Goal: Information Seeking & Learning: Learn about a topic

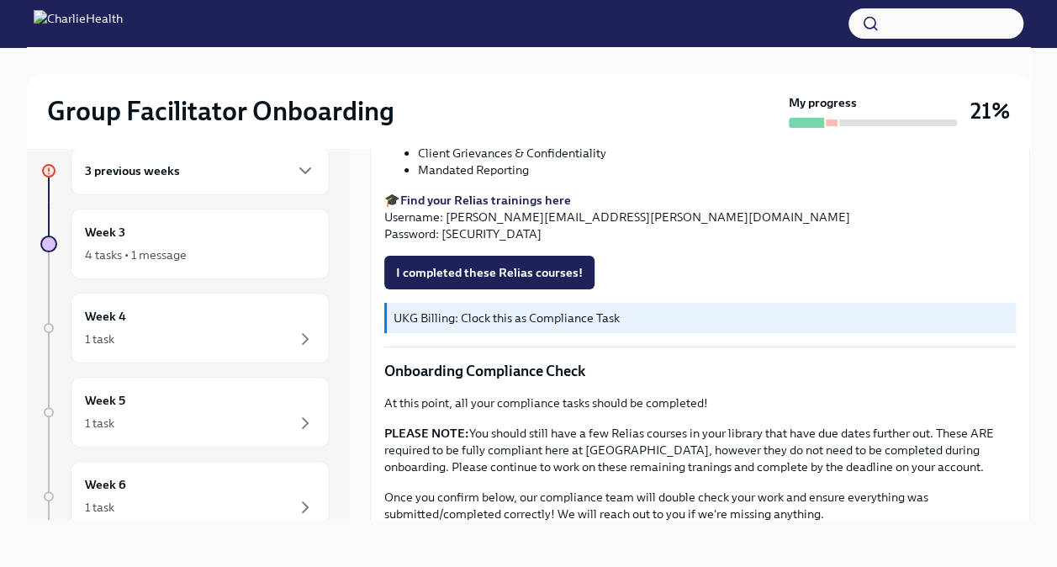
scroll to position [732, 0]
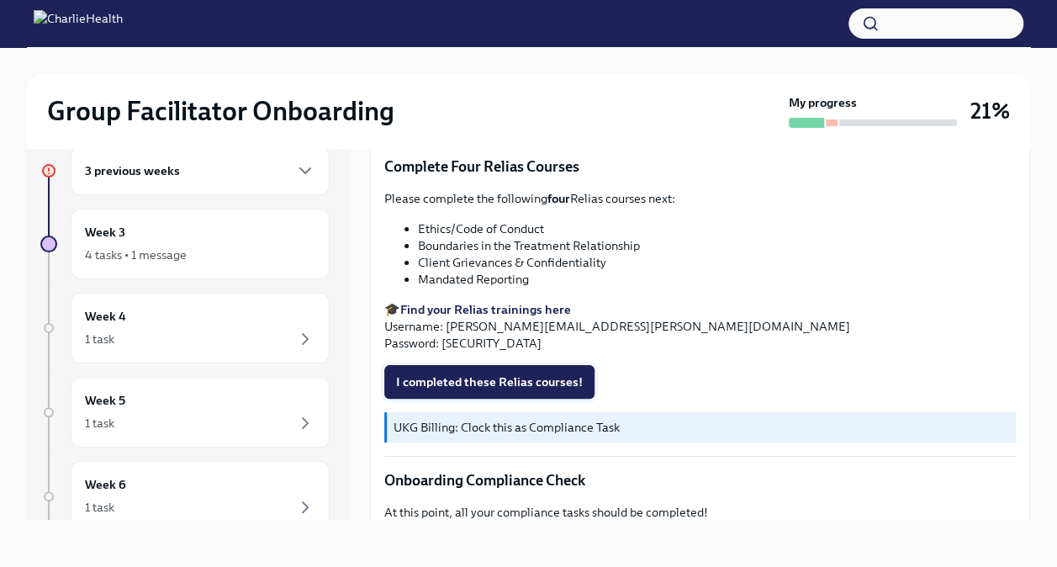
click at [505, 373] on span "I completed these Relias courses!" at bounding box center [489, 381] width 187 height 17
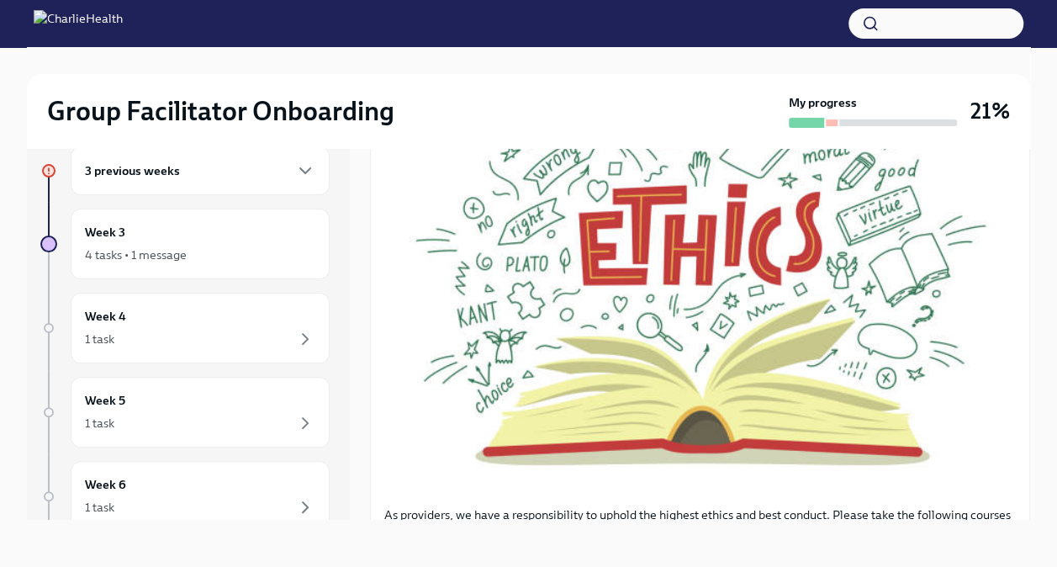
scroll to position [0, 0]
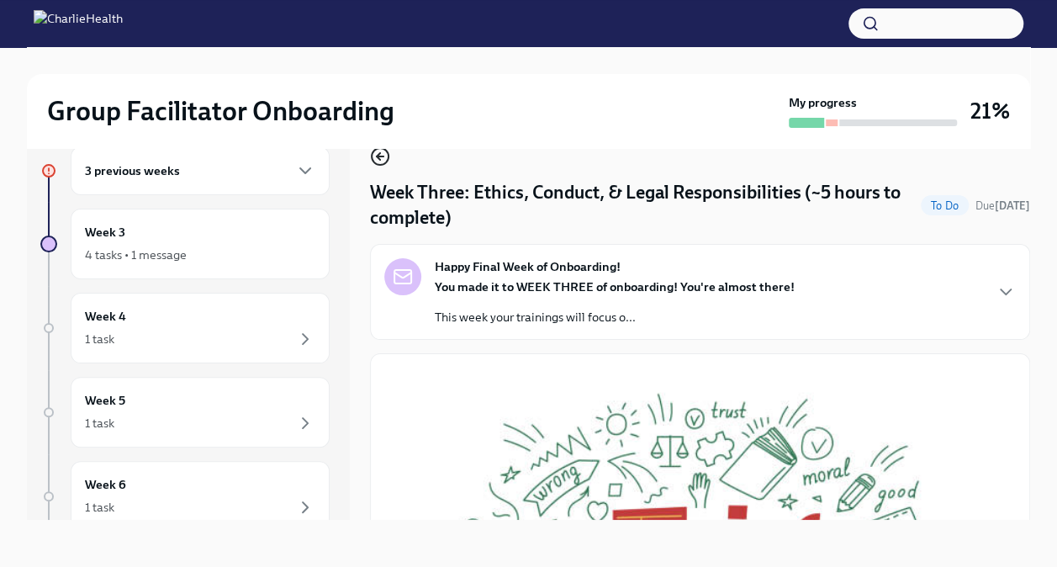
click at [383, 155] on icon "button" at bounding box center [380, 156] width 20 height 20
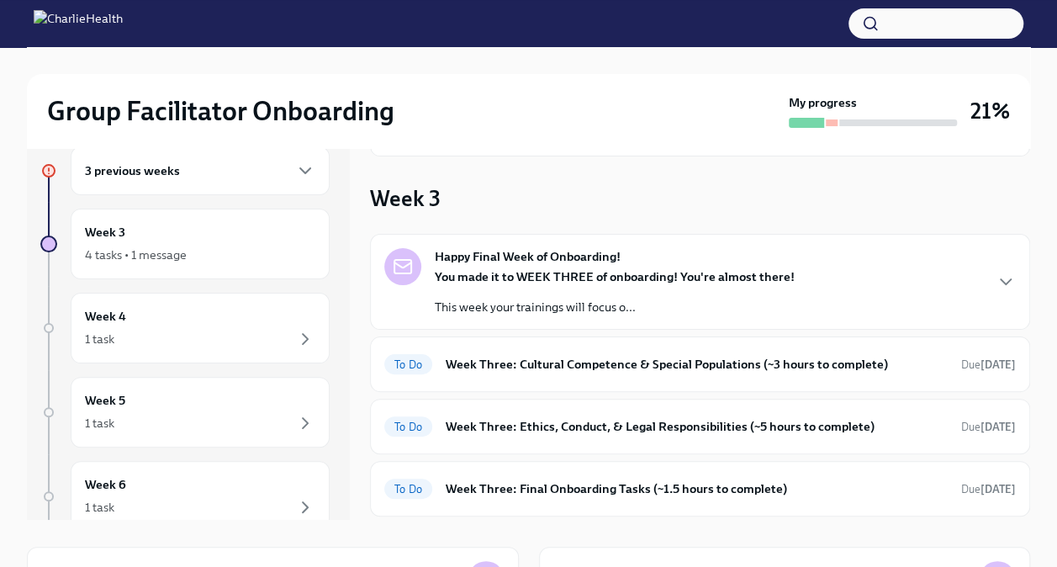
scroll to position [94, 0]
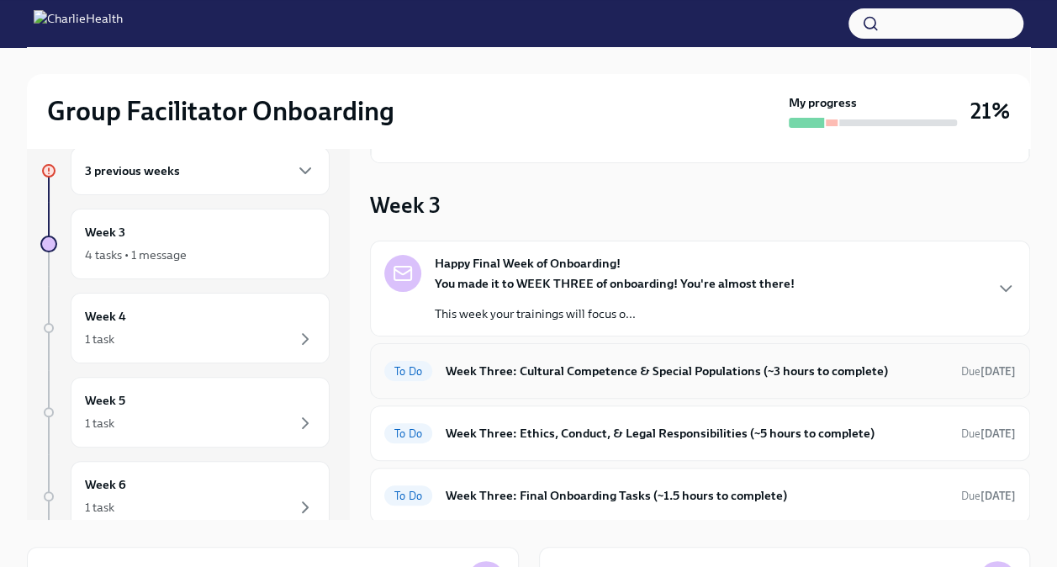
click at [565, 365] on h6 "Week Three: Cultural Competence & Special Populations (~3 hours to complete)" at bounding box center [697, 370] width 502 height 18
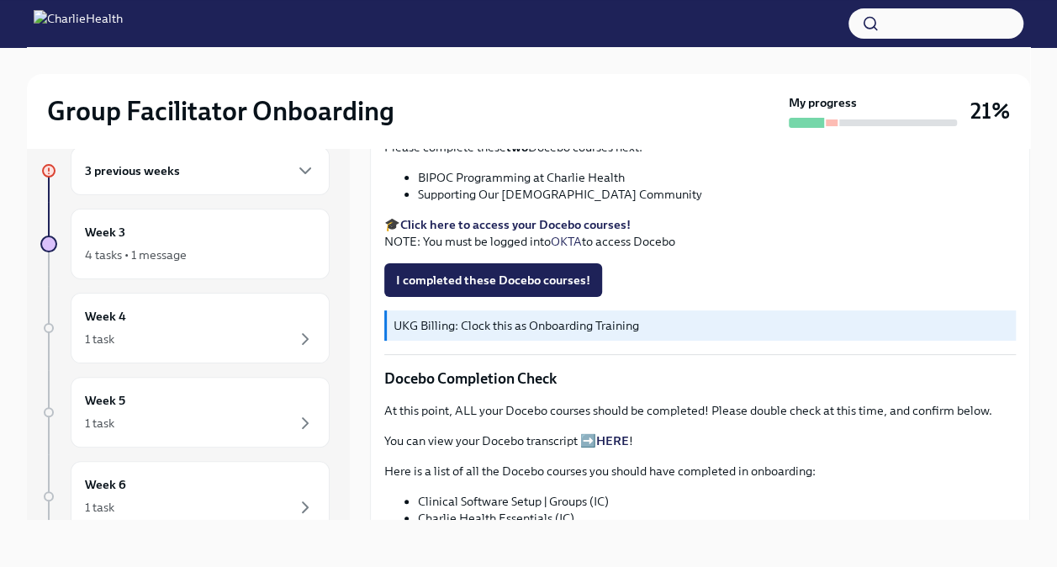
scroll to position [603, 0]
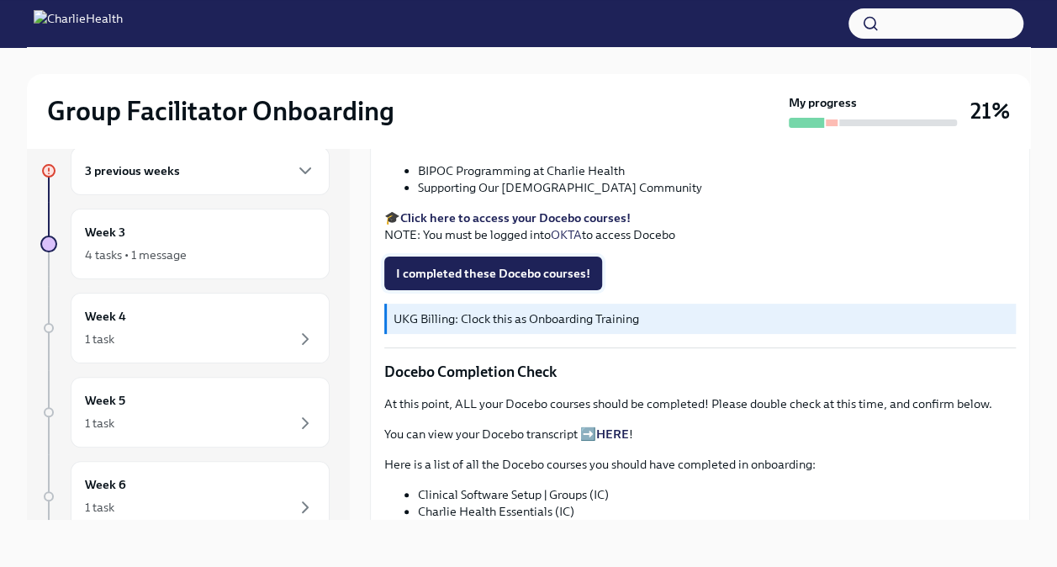
click at [532, 265] on span "I completed these Docebo courses!" at bounding box center [493, 273] width 194 height 17
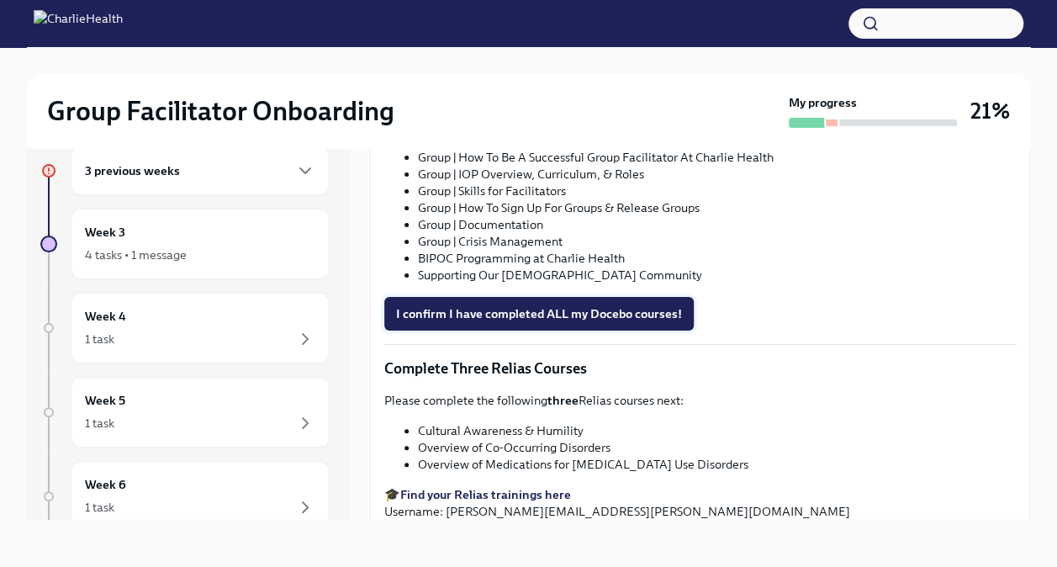
scroll to position [1043, 0]
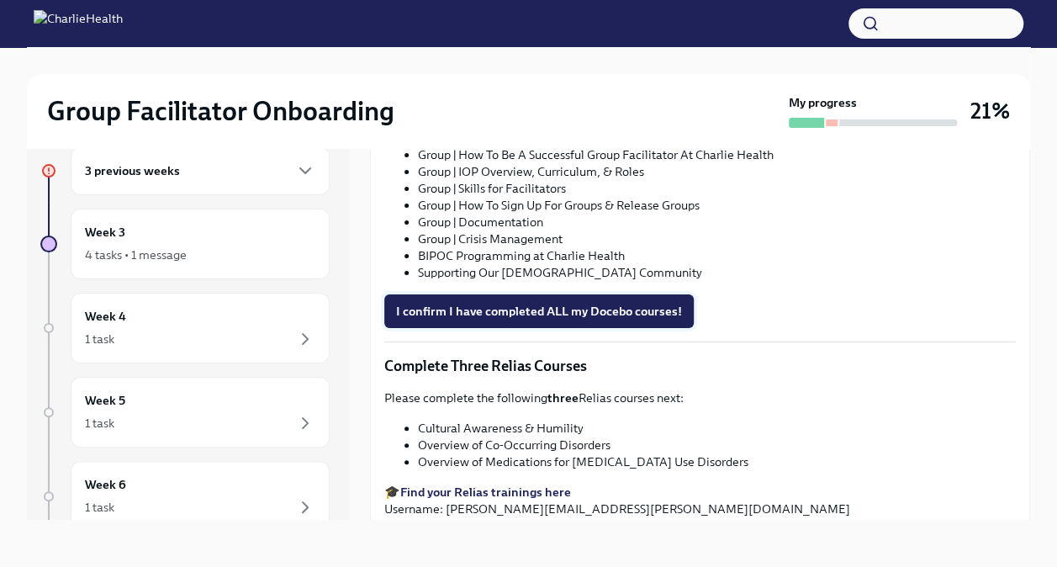
click at [528, 313] on button "I confirm I have completed ALL my Docebo courses!" at bounding box center [538, 311] width 309 height 34
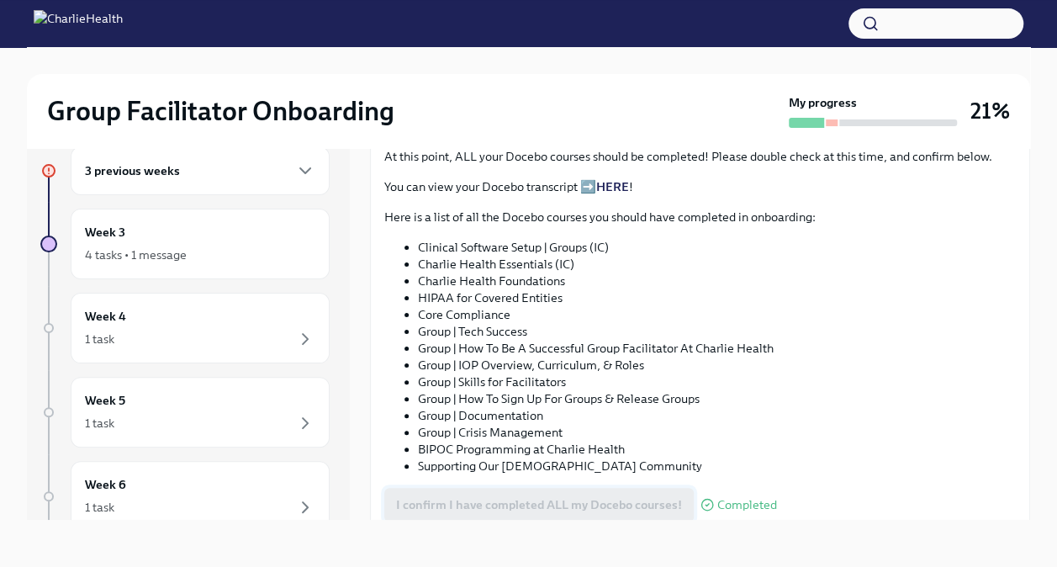
scroll to position [1224, 0]
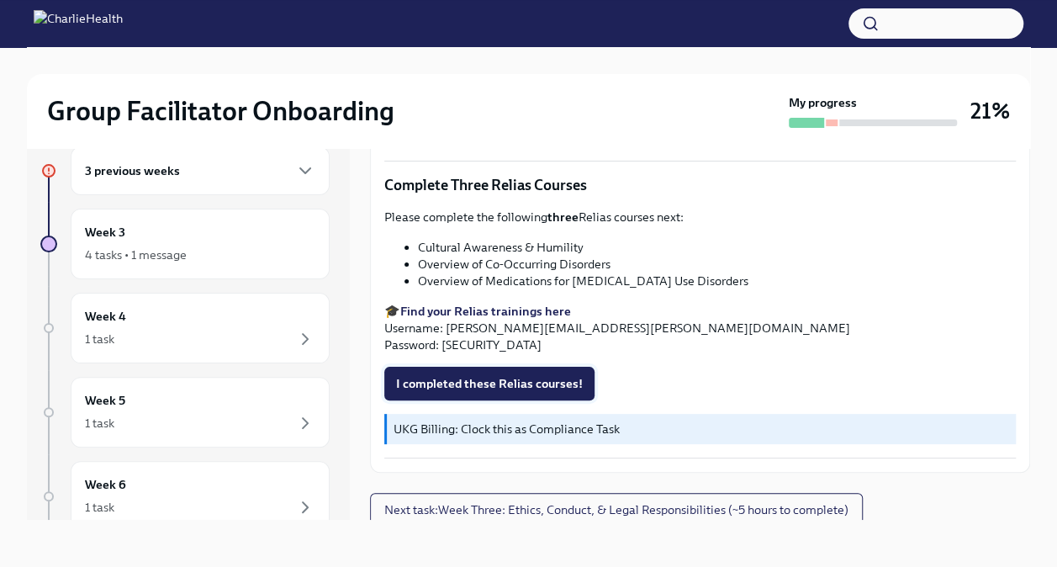
click at [531, 377] on span "I completed these Relias courses!" at bounding box center [489, 383] width 187 height 17
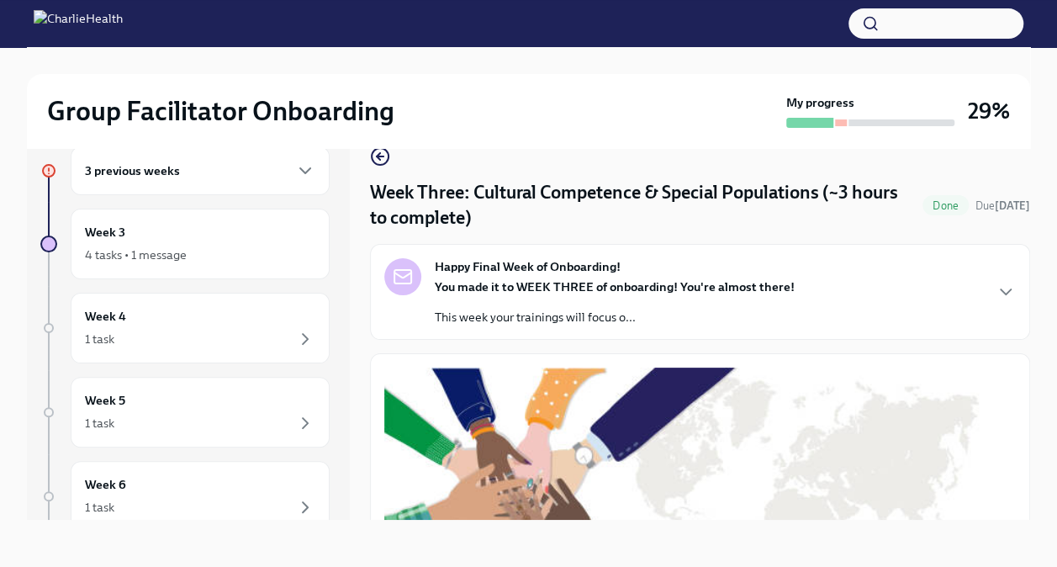
scroll to position [0, 0]
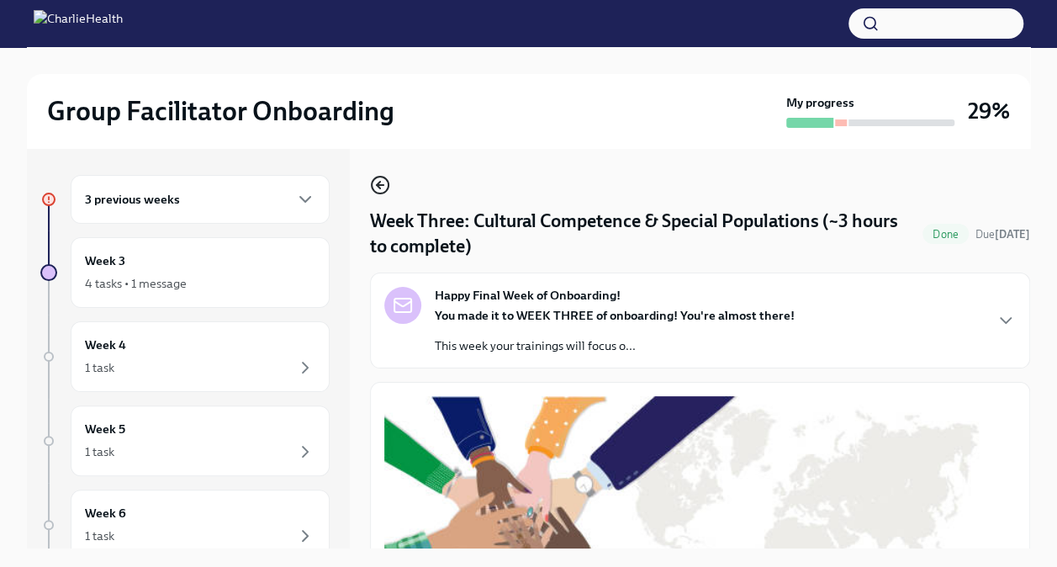
click at [385, 193] on icon "button" at bounding box center [380, 185] width 20 height 20
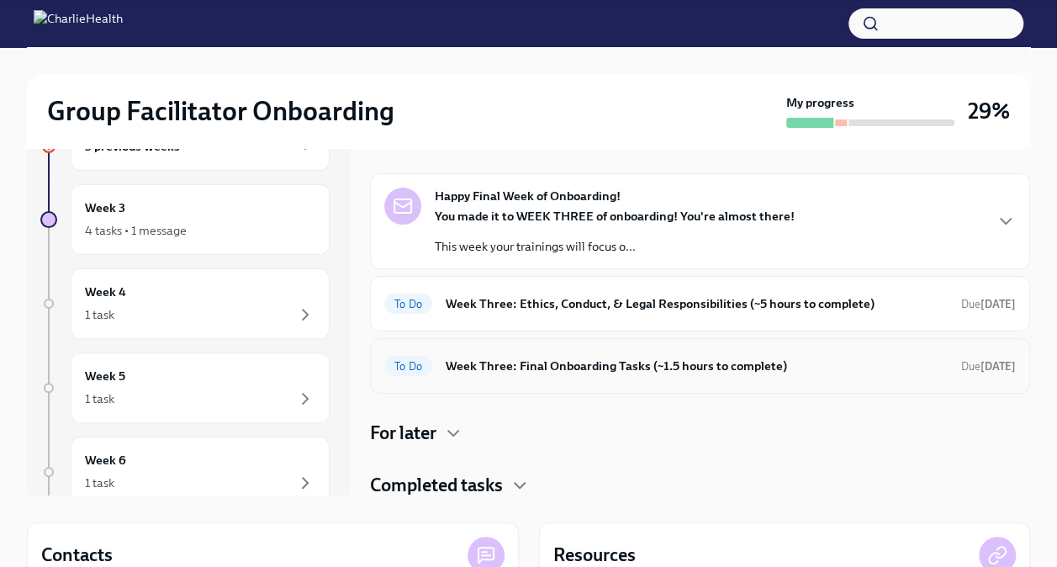
scroll to position [52, 0]
click at [562, 361] on h6 "Week Three: Final Onboarding Tasks (~1.5 hours to complete)" at bounding box center [697, 366] width 502 height 18
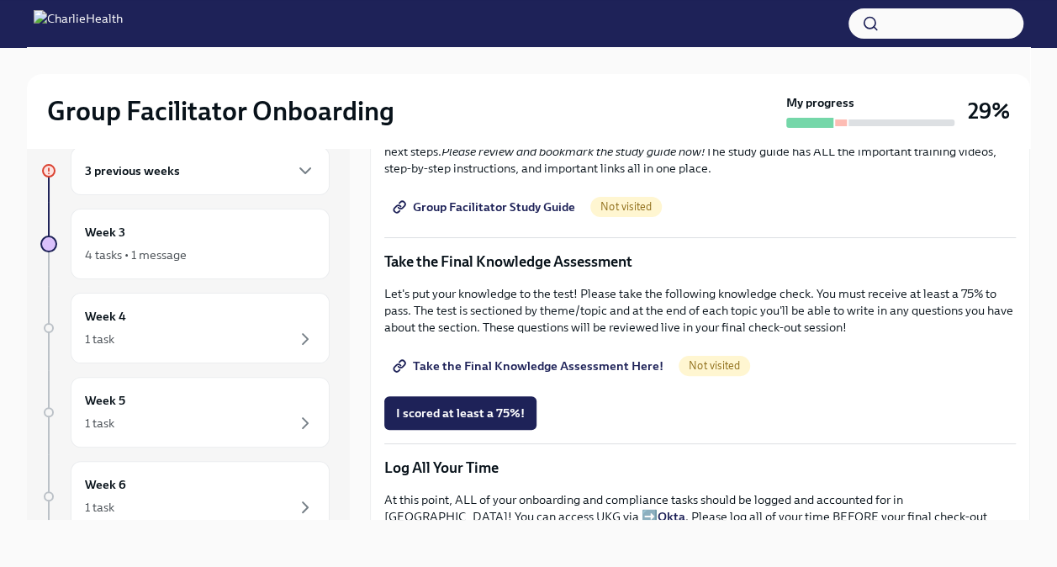
scroll to position [791, 0]
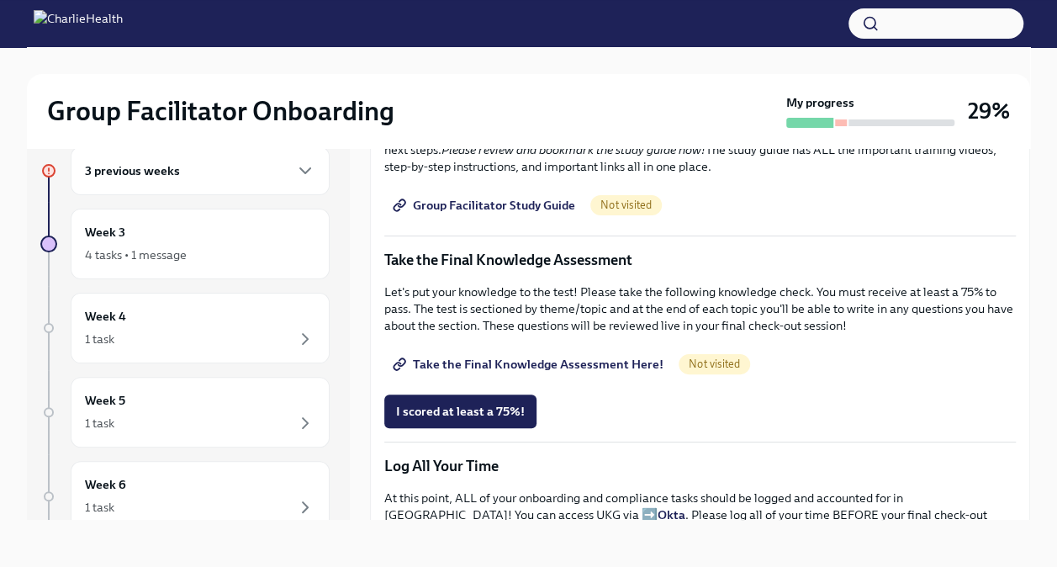
click at [551, 356] on span "Take the Final Knowledge Assessment Here!" at bounding box center [529, 364] width 267 height 17
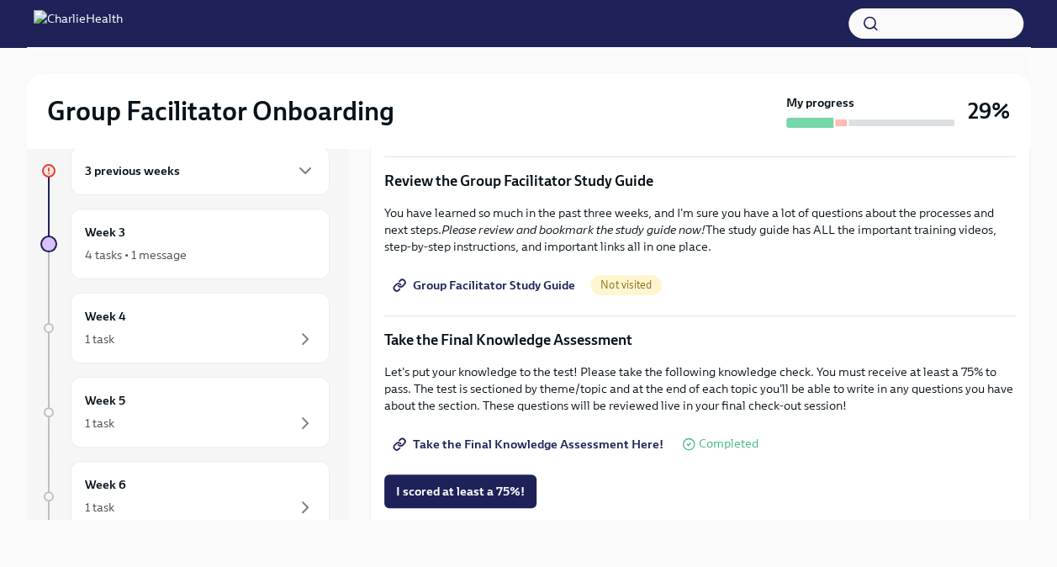
scroll to position [710, 0]
click at [488, 281] on span "Group Facilitator Study Guide" at bounding box center [485, 285] width 179 height 17
click at [494, 483] on span "I scored at least a 75%!" at bounding box center [460, 491] width 129 height 17
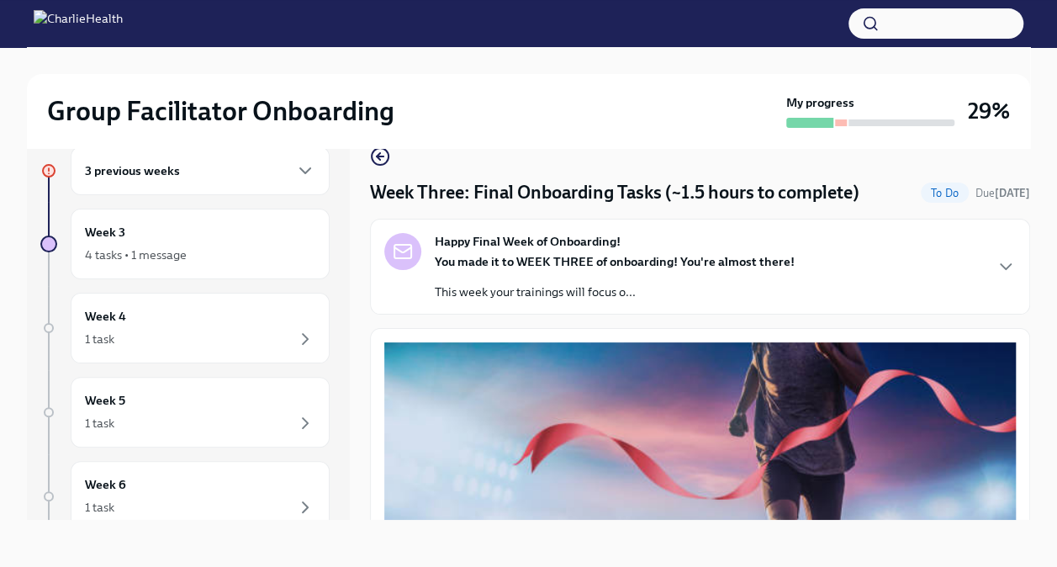
scroll to position [0, 0]
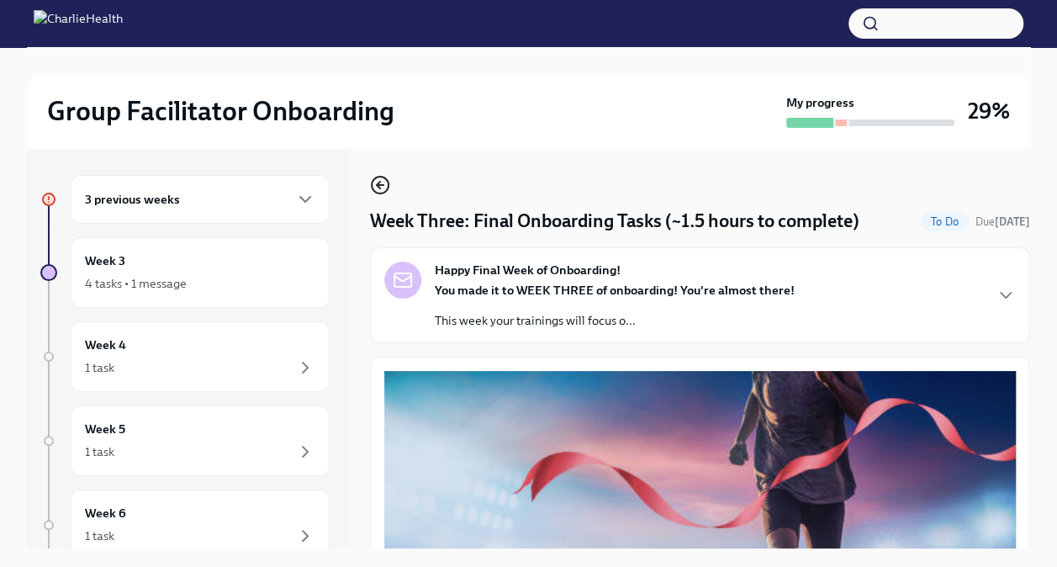
click at [377, 179] on icon "button" at bounding box center [380, 185] width 20 height 20
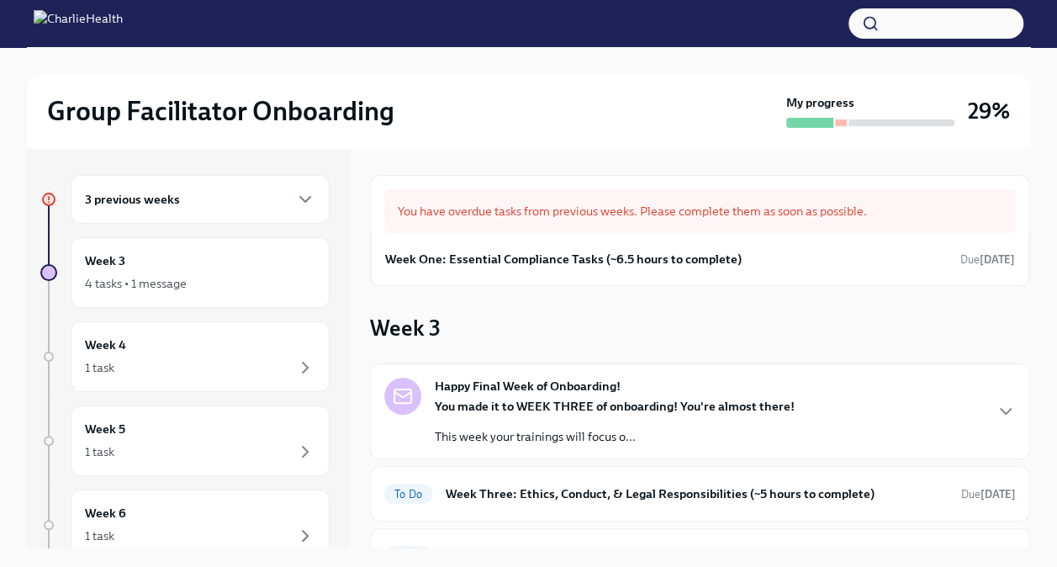
scroll to position [137, 0]
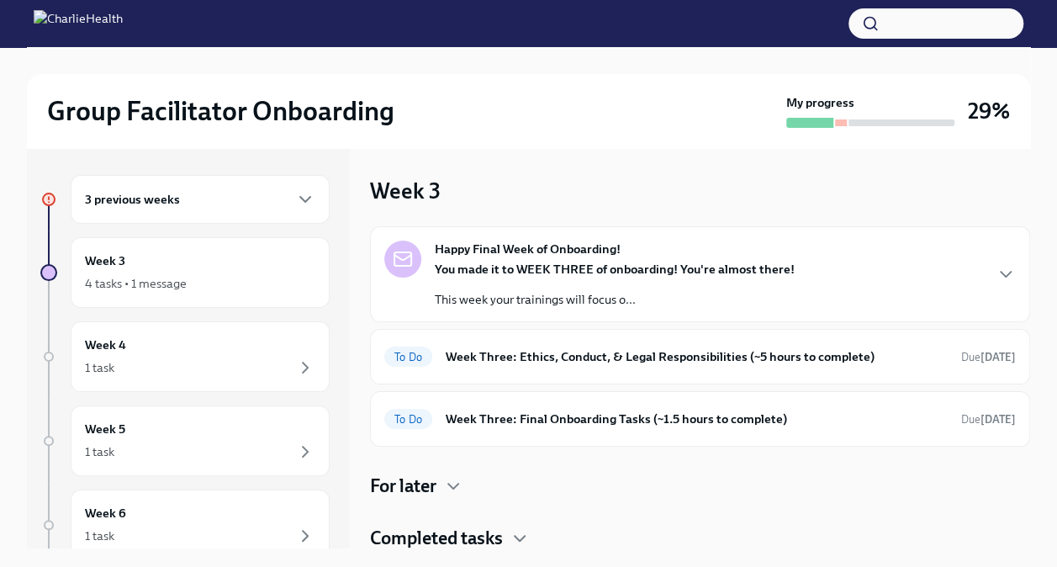
click at [625, 293] on p "This week your trainings will focus o..." at bounding box center [615, 299] width 360 height 17
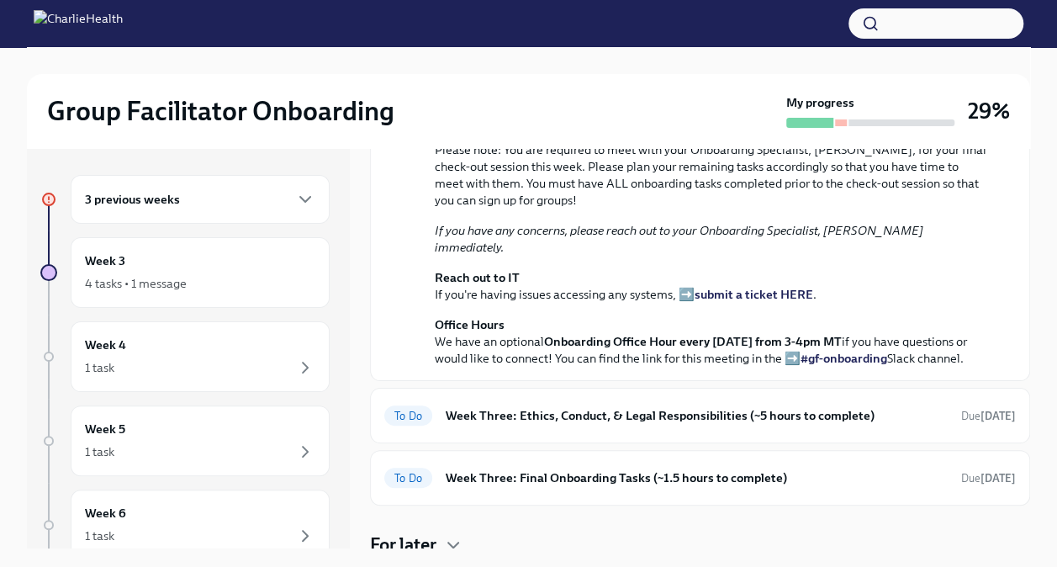
scroll to position [459, 0]
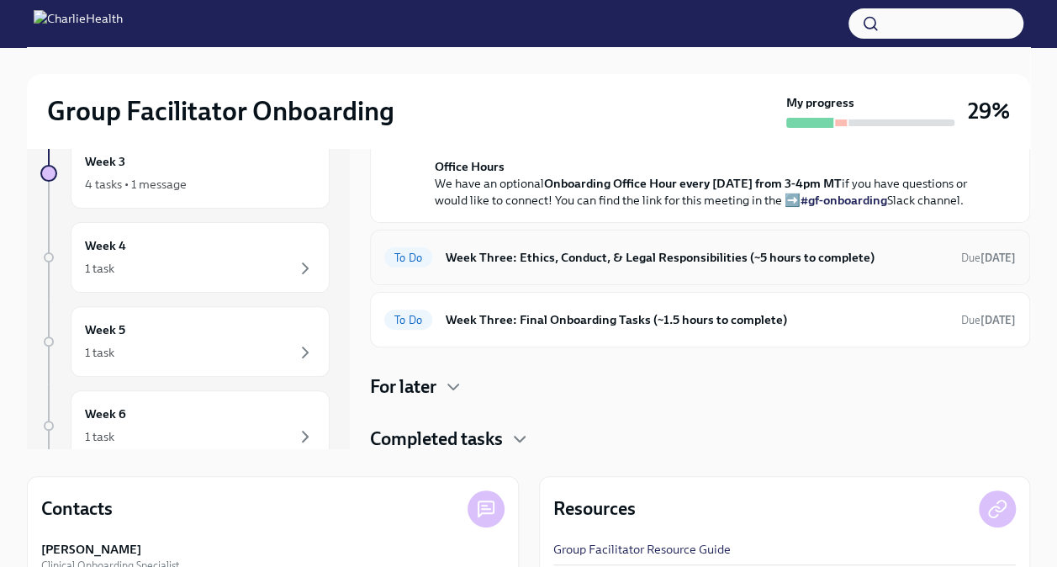
click at [688, 267] on div "To Do Week Three: Ethics, Conduct, & Legal Responsibilities (~5 hours to comple…" at bounding box center [699, 257] width 631 height 27
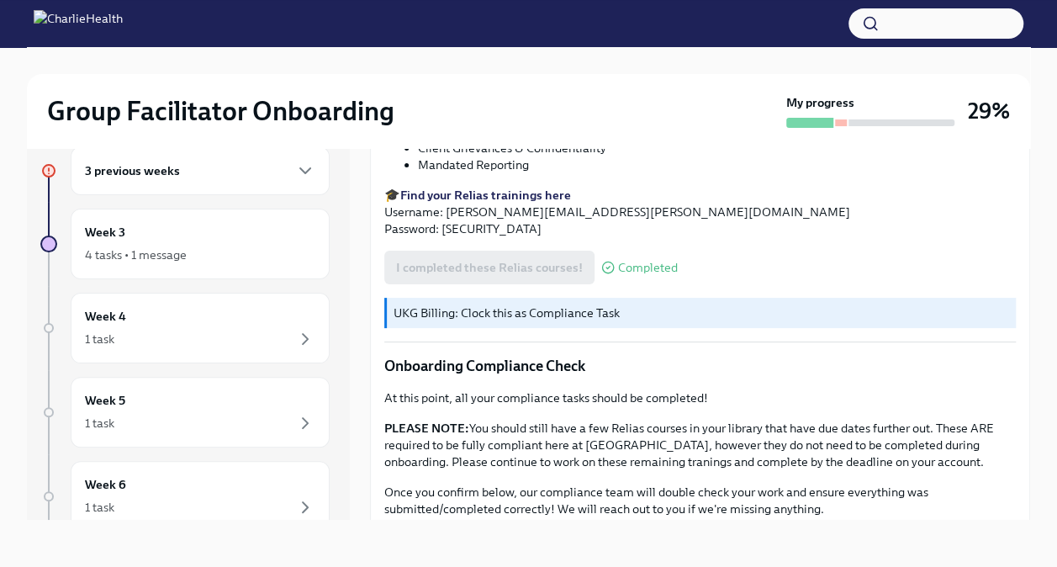
scroll to position [963, 0]
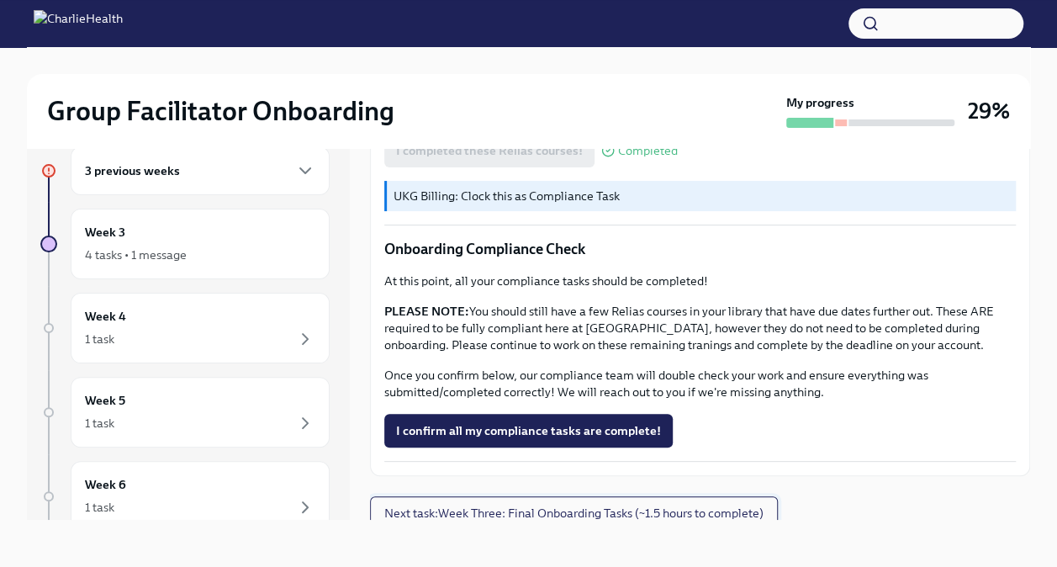
click at [622, 504] on span "Next task : Week Three: Final Onboarding Tasks (~1.5 hours to complete)" at bounding box center [573, 512] width 379 height 17
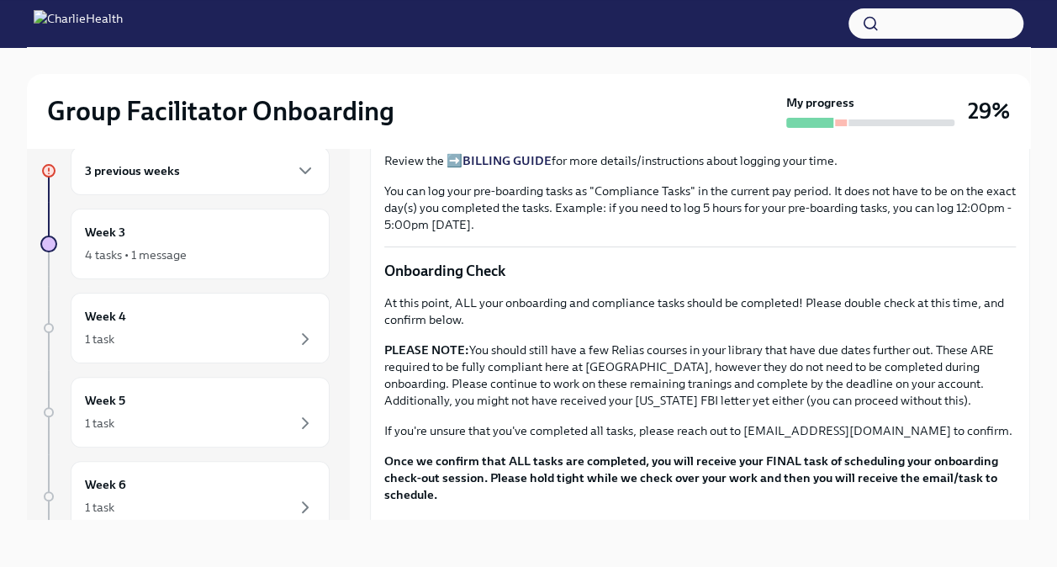
scroll to position [1190, 0]
click at [239, 240] on div "Week 3 4 tasks • 1 message" at bounding box center [200, 244] width 230 height 42
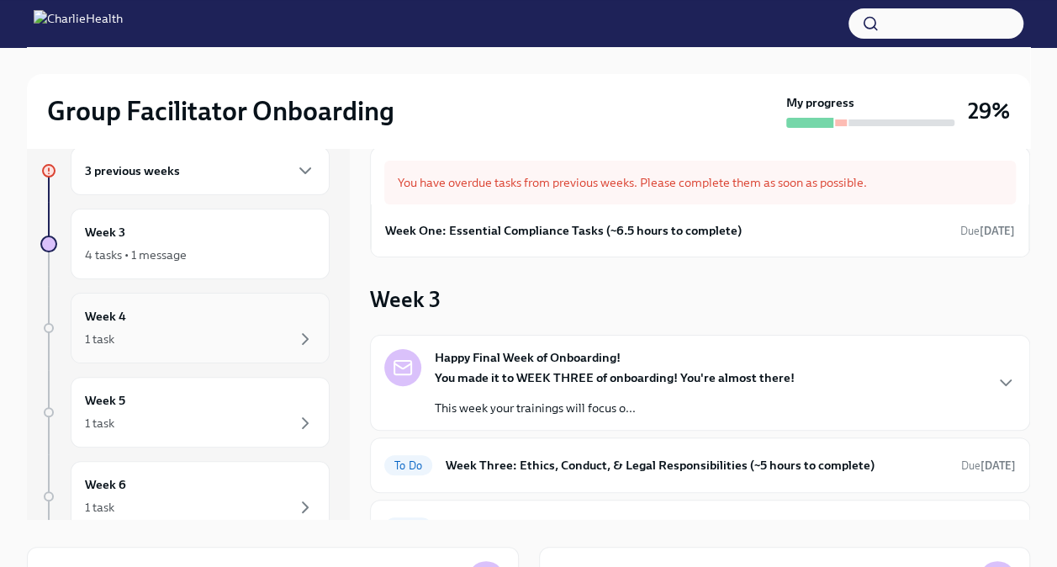
click at [251, 314] on div "Week 4 1 task" at bounding box center [200, 328] width 230 height 42
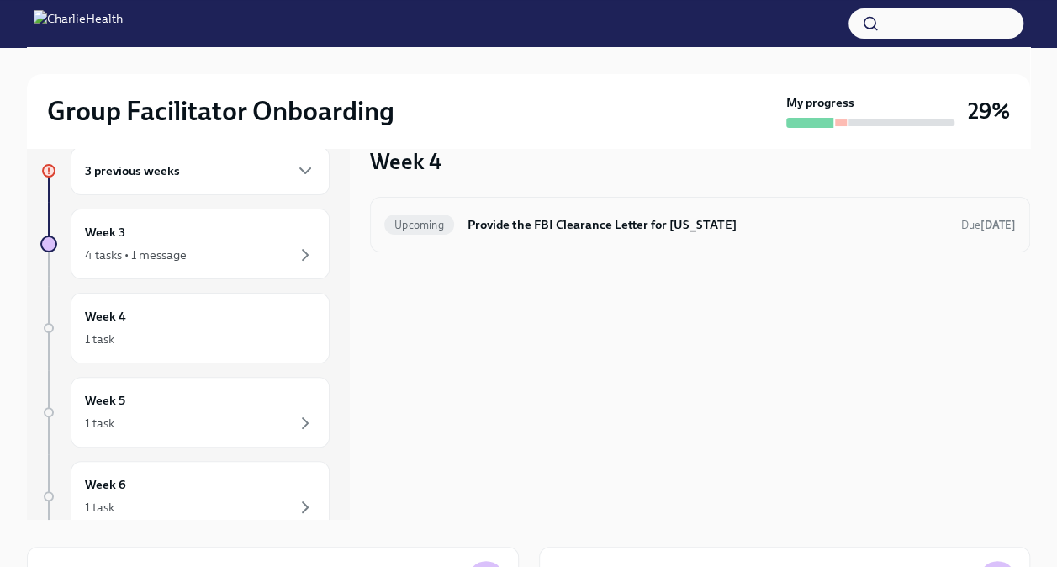
click at [599, 220] on h6 "Provide the FBI Clearance Letter for [US_STATE]" at bounding box center [707, 224] width 480 height 18
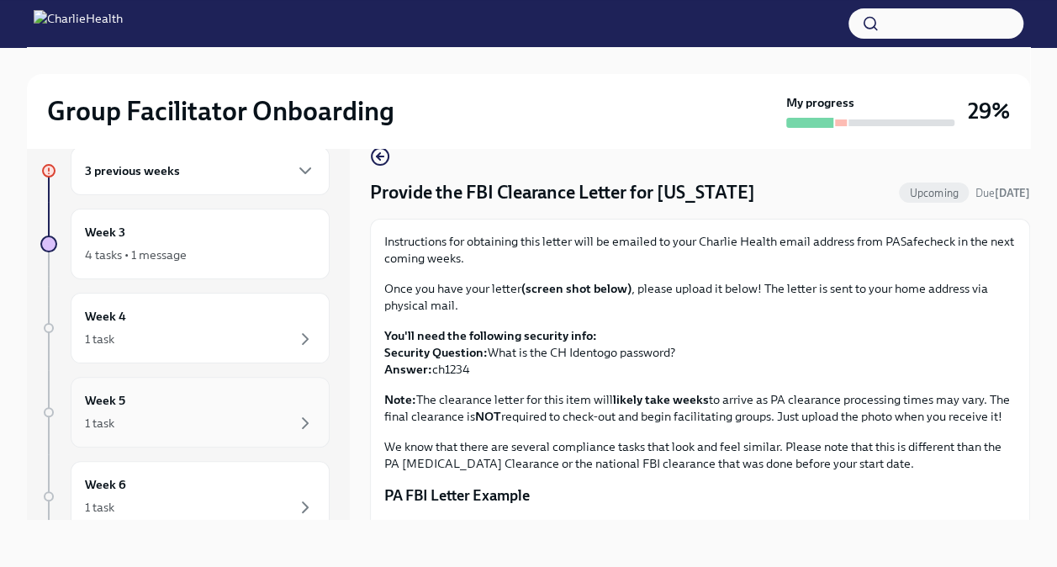
scroll to position [106, 0]
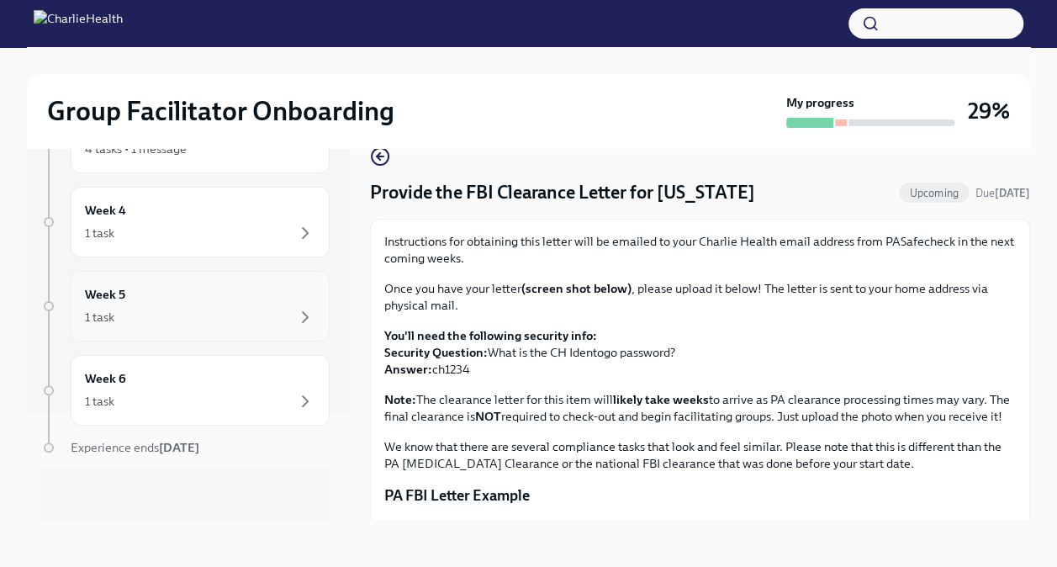
click at [234, 333] on div "Week 5 1 task" at bounding box center [200, 306] width 259 height 71
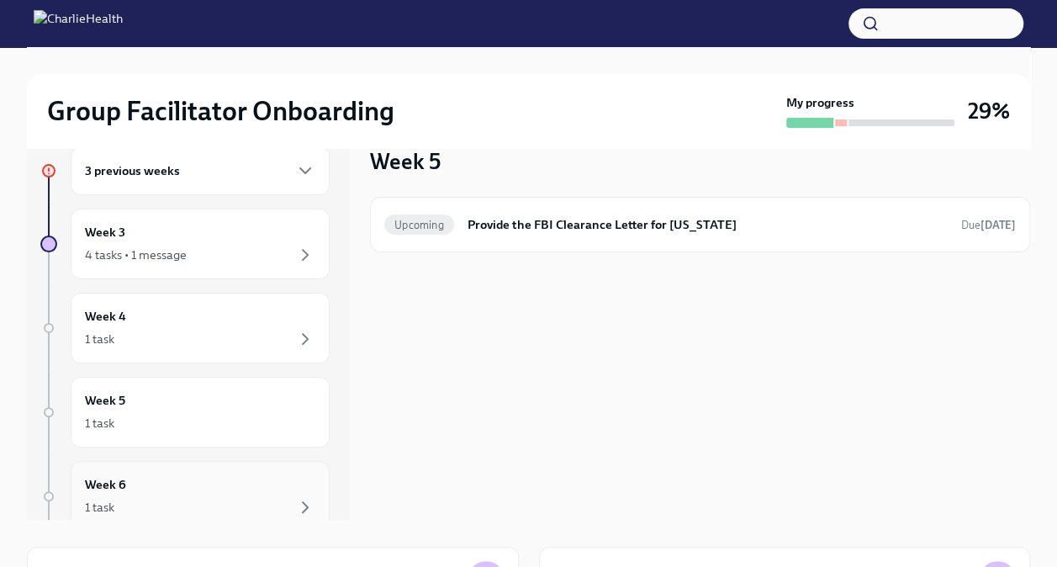
click at [246, 468] on div "Week 6 1 task" at bounding box center [200, 496] width 259 height 71
